Goal: Entertainment & Leisure: Browse casually

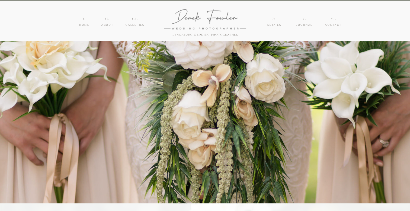
click at [272, 24] on nav "details" at bounding box center [273, 25] width 19 height 4
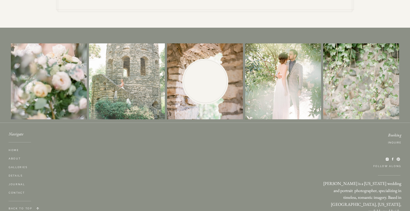
scroll to position [1564, 0]
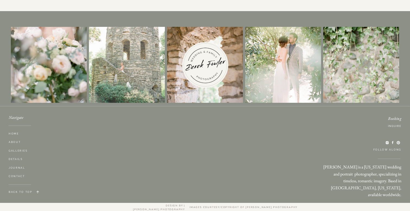
click at [25, 149] on nav "galleries" at bounding box center [19, 151] width 20 height 4
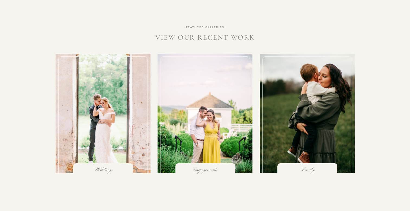
scroll to position [528, 0]
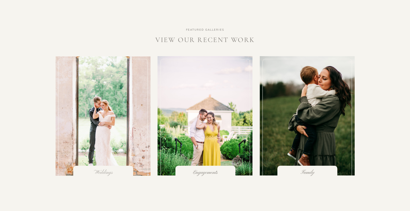
click at [100, 170] on h3 "Weddings" at bounding box center [103, 172] width 43 height 5
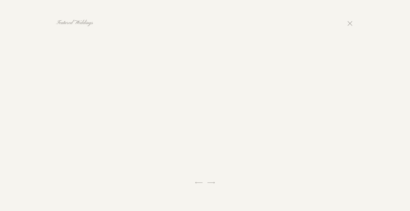
scroll to position [734, 0]
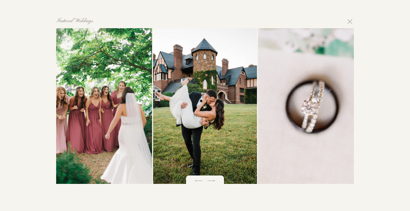
click at [222, 182] on div at bounding box center [205, 181] width 38 height 13
click at [212, 181] on icon at bounding box center [210, 180] width 9 height 9
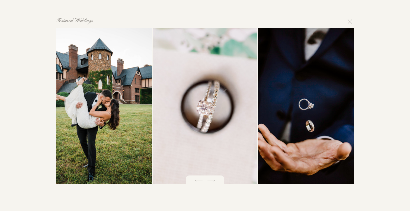
click at [212, 181] on icon at bounding box center [210, 180] width 9 height 9
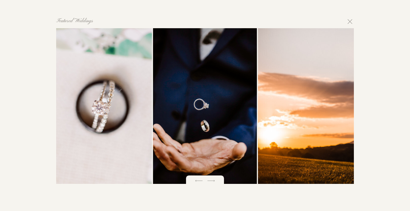
click at [212, 181] on icon at bounding box center [210, 180] width 9 height 9
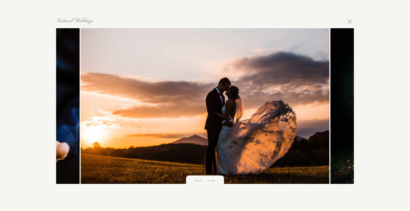
click at [212, 181] on icon at bounding box center [210, 180] width 9 height 9
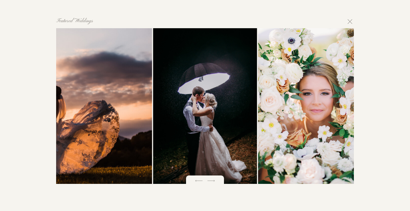
click at [212, 181] on icon at bounding box center [210, 180] width 9 height 9
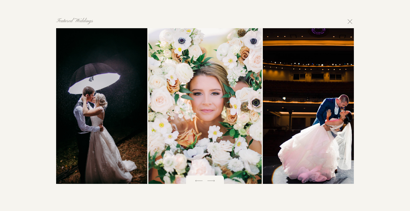
click at [212, 181] on icon at bounding box center [210, 180] width 9 height 9
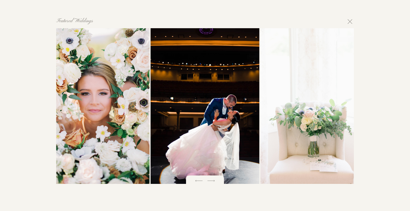
click at [212, 181] on icon at bounding box center [210, 180] width 9 height 9
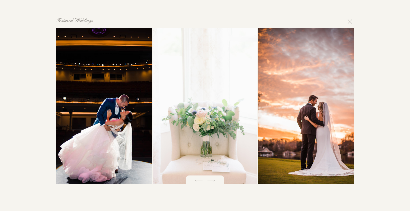
click at [212, 181] on icon at bounding box center [210, 180] width 9 height 9
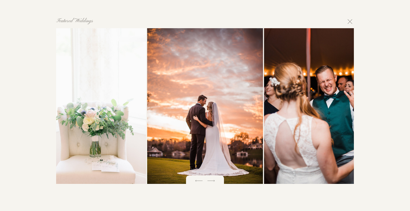
click at [212, 181] on icon at bounding box center [210, 180] width 9 height 9
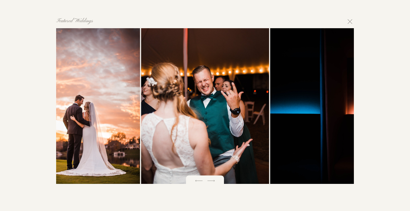
click at [212, 181] on icon at bounding box center [210, 180] width 9 height 9
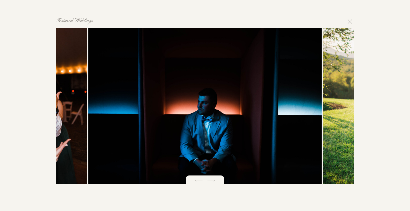
click at [212, 181] on icon at bounding box center [210, 180] width 9 height 9
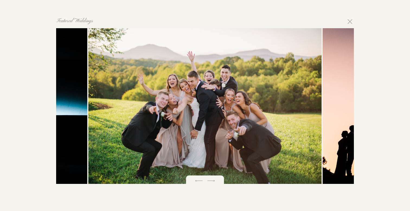
click at [212, 181] on icon at bounding box center [210, 180] width 9 height 9
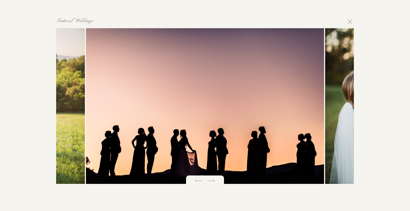
click at [212, 181] on icon at bounding box center [210, 180] width 9 height 9
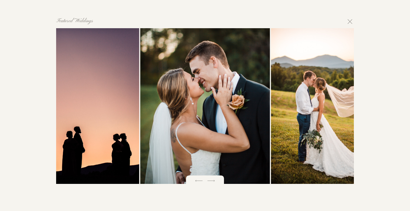
click at [212, 181] on icon at bounding box center [210, 180] width 9 height 9
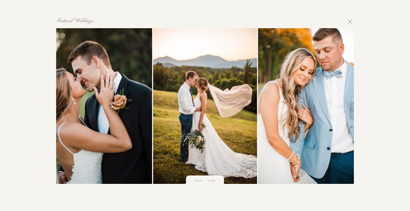
click at [212, 181] on icon at bounding box center [210, 180] width 9 height 9
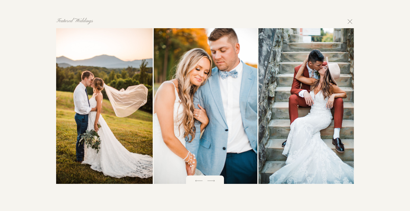
click at [212, 181] on icon at bounding box center [210, 180] width 9 height 9
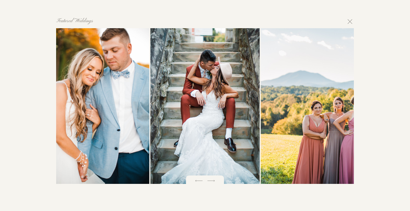
click at [212, 181] on icon at bounding box center [210, 180] width 9 height 9
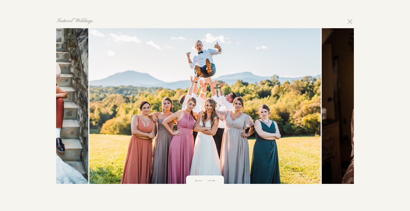
click at [212, 181] on icon at bounding box center [210, 180] width 9 height 9
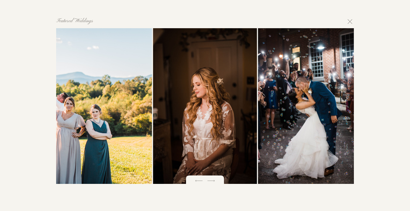
click at [212, 181] on icon at bounding box center [210, 180] width 9 height 9
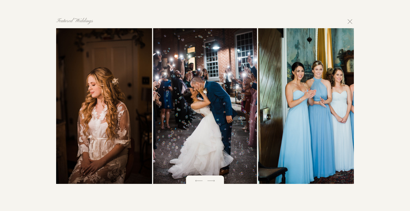
click at [212, 181] on icon at bounding box center [210, 180] width 9 height 9
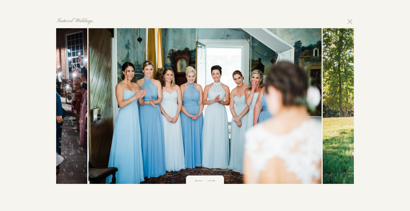
click at [212, 181] on icon at bounding box center [210, 180] width 9 height 9
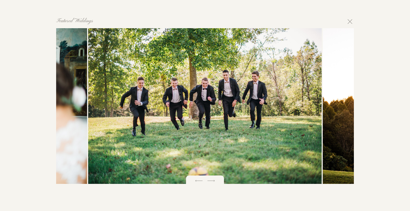
click at [212, 181] on icon at bounding box center [210, 180] width 9 height 9
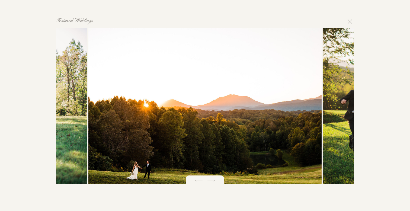
click at [213, 182] on icon at bounding box center [210, 180] width 9 height 9
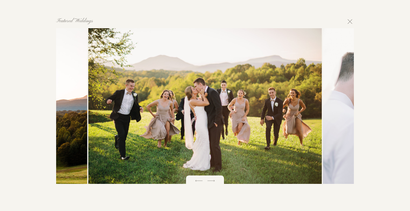
click at [213, 182] on icon at bounding box center [210, 180] width 9 height 9
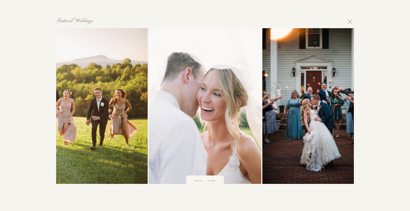
click at [213, 182] on icon at bounding box center [210, 180] width 9 height 9
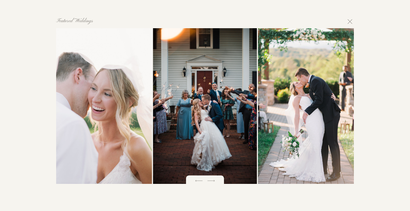
click at [213, 182] on icon at bounding box center [210, 180] width 9 height 9
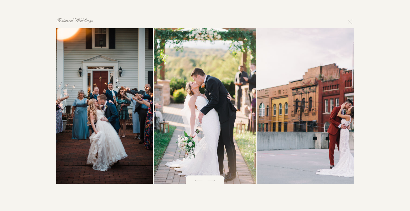
click at [213, 182] on icon at bounding box center [210, 180] width 9 height 9
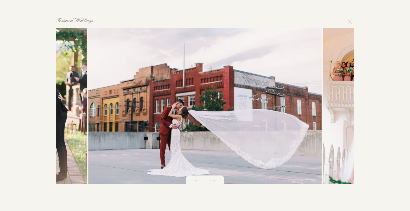
click at [213, 182] on icon at bounding box center [210, 180] width 9 height 9
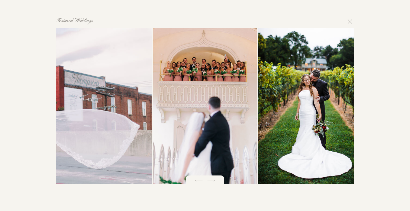
click at [213, 182] on icon at bounding box center [210, 180] width 9 height 9
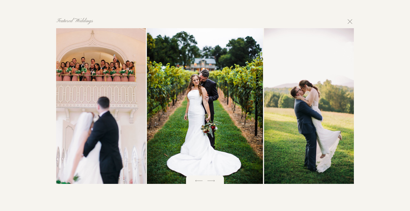
click at [213, 182] on icon at bounding box center [210, 180] width 9 height 9
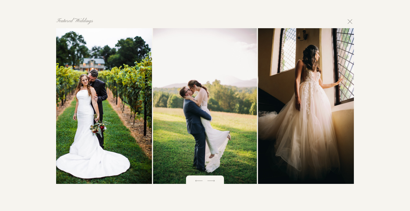
click at [213, 182] on icon at bounding box center [210, 180] width 9 height 9
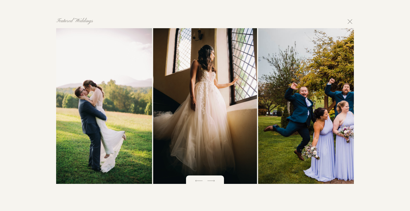
click at [213, 182] on icon at bounding box center [210, 180] width 9 height 9
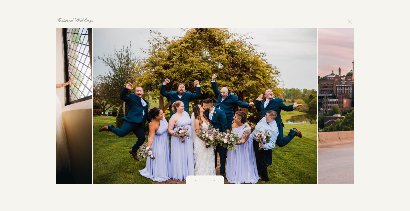
click at [213, 182] on icon at bounding box center [210, 180] width 9 height 9
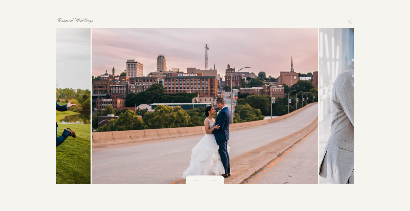
click at [213, 182] on icon at bounding box center [210, 180] width 9 height 9
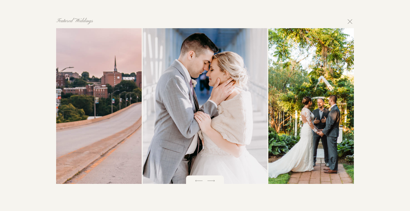
click at [213, 182] on icon at bounding box center [210, 180] width 9 height 9
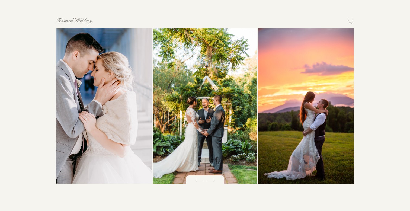
click at [213, 182] on icon at bounding box center [210, 180] width 9 height 9
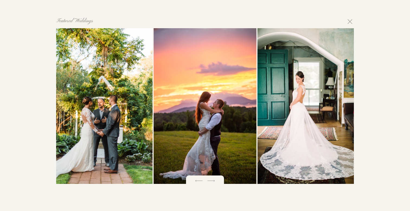
click at [213, 182] on icon at bounding box center [210, 180] width 9 height 9
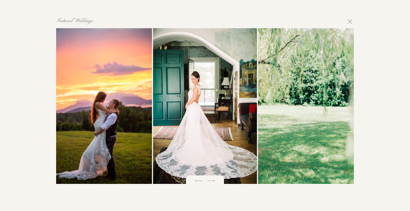
click at [213, 182] on icon at bounding box center [210, 180] width 9 height 9
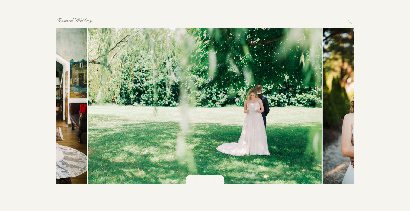
click at [213, 182] on icon at bounding box center [210, 180] width 9 height 9
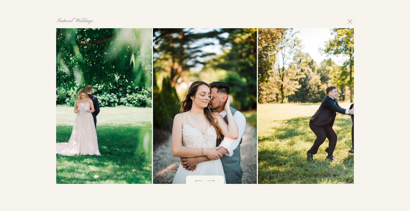
click at [213, 182] on icon at bounding box center [210, 180] width 9 height 9
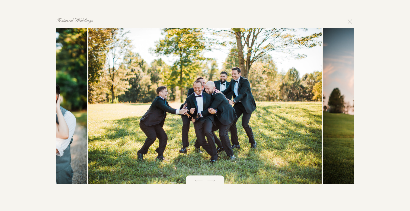
click at [213, 182] on icon at bounding box center [210, 180] width 9 height 9
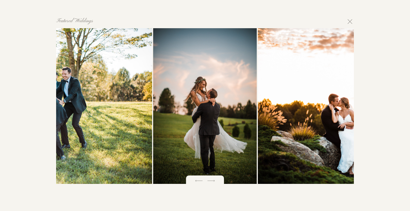
click at [213, 182] on icon at bounding box center [210, 180] width 9 height 9
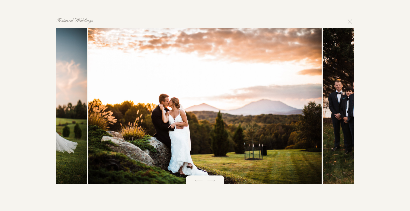
click at [213, 182] on icon at bounding box center [210, 180] width 9 height 9
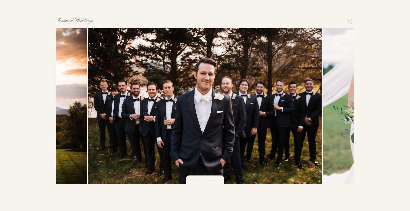
click at [213, 182] on icon at bounding box center [210, 180] width 9 height 9
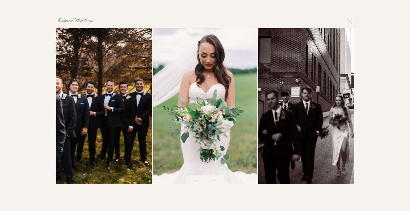
click at [213, 182] on icon at bounding box center [210, 180] width 9 height 9
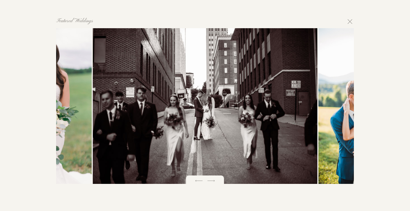
click at [213, 182] on icon at bounding box center [210, 180] width 9 height 9
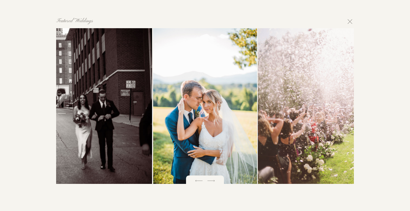
click at [213, 182] on icon at bounding box center [210, 180] width 9 height 9
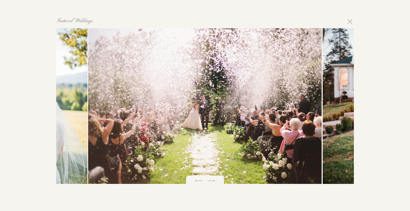
click at [213, 182] on icon at bounding box center [210, 180] width 9 height 9
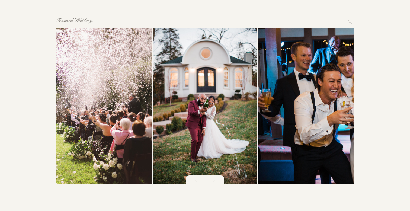
click at [213, 182] on icon at bounding box center [210, 180] width 9 height 9
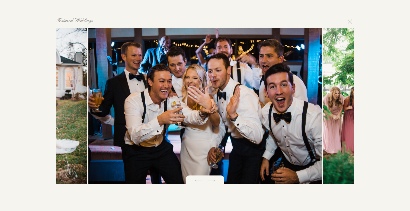
click at [213, 182] on icon at bounding box center [210, 180] width 9 height 9
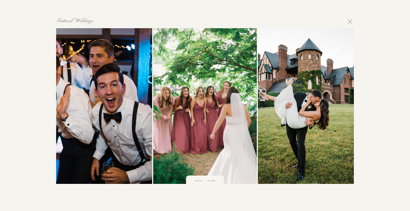
click at [213, 182] on icon at bounding box center [210, 180] width 9 height 9
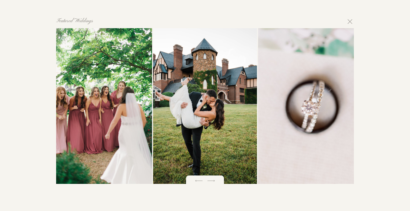
click at [213, 182] on icon at bounding box center [210, 180] width 9 height 9
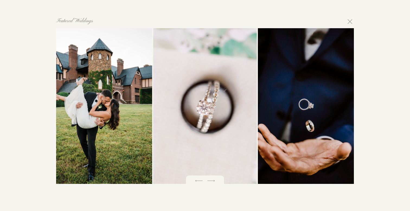
click at [213, 182] on icon at bounding box center [210, 180] width 9 height 9
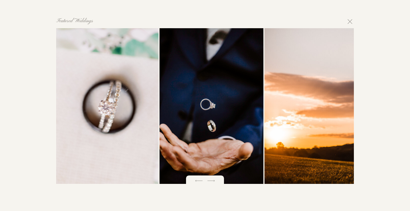
click at [213, 182] on icon at bounding box center [210, 180] width 9 height 9
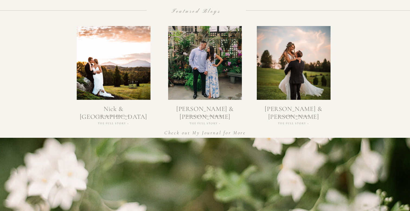
scroll to position [941, 0]
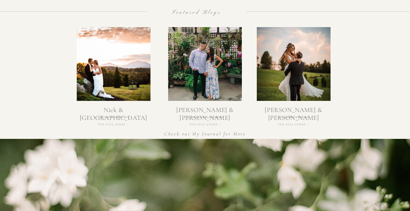
click at [120, 113] on h2 "Nick & [GEOGRAPHIC_DATA]" at bounding box center [113, 109] width 74 height 7
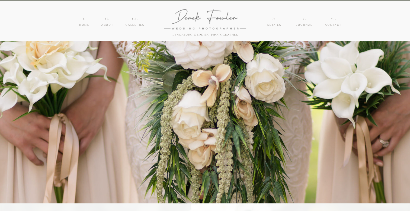
click at [133, 24] on nav "galleries" at bounding box center [135, 25] width 20 height 4
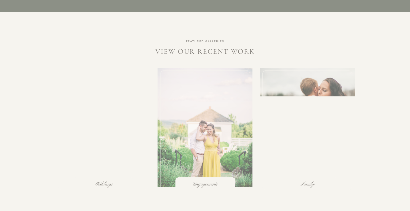
scroll to position [528, 0]
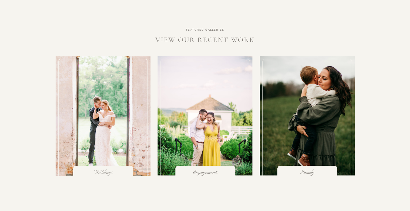
click at [99, 173] on h3 "Weddings" at bounding box center [103, 172] width 43 height 5
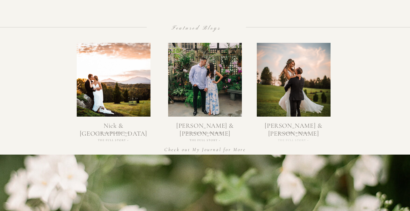
scroll to position [921, 0]
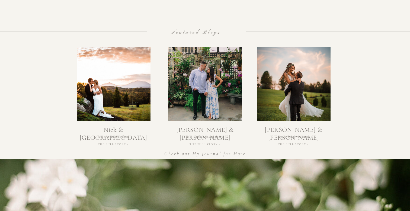
click at [290, 131] on h2 "[PERSON_NAME] & [PERSON_NAME]" at bounding box center [293, 129] width 74 height 7
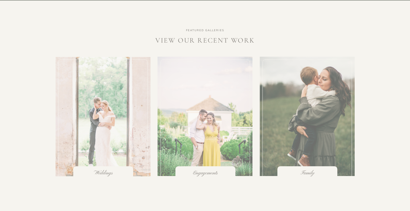
scroll to position [1, 0]
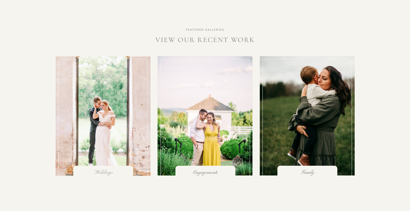
click at [108, 174] on h3 "Weddings" at bounding box center [103, 172] width 43 height 5
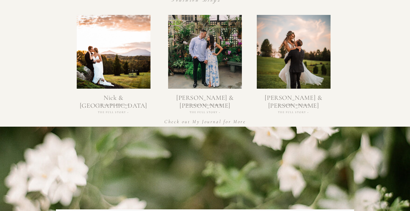
scroll to position [962, 0]
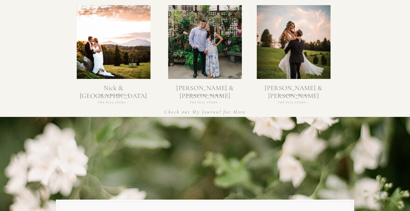
click at [119, 87] on h2 "Nick & [GEOGRAPHIC_DATA]" at bounding box center [113, 87] width 74 height 7
